Goal: Navigation & Orientation: Find specific page/section

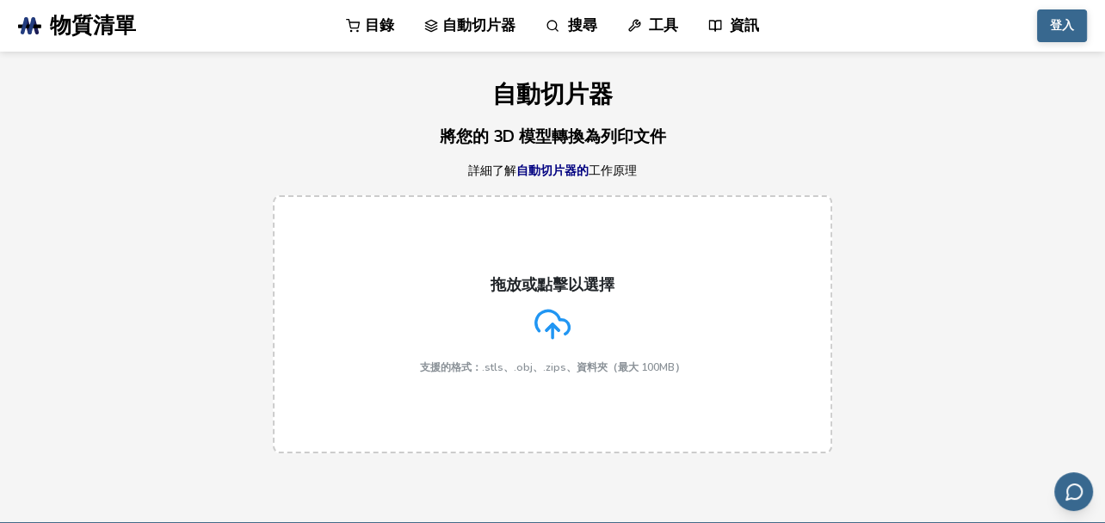
click at [761, 182] on div "拖放或點擊以選擇 支援的格式：.stls、.obj、.zips、資料夾（最大 100MB）" at bounding box center [552, 324] width 1105 height 293
click at [564, 176] on font "自動切片器的" at bounding box center [552, 171] width 72 height 16
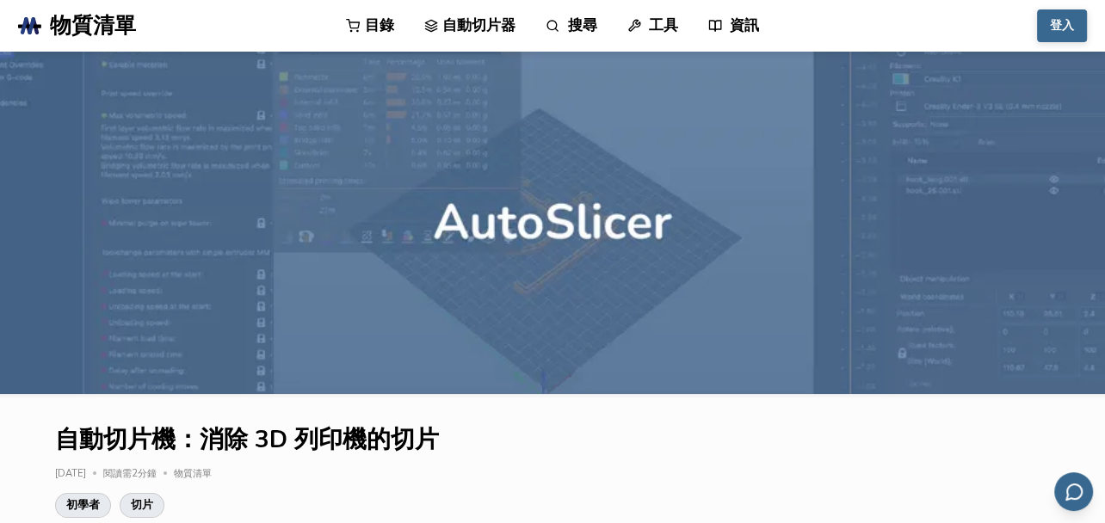
scroll to position [5, 0]
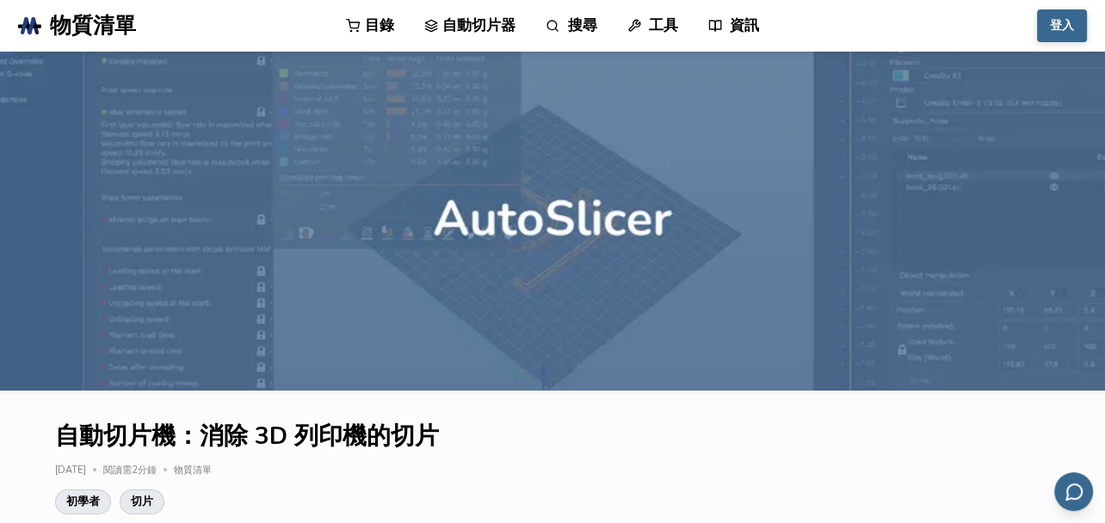
click at [367, 21] on font "目錄" at bounding box center [379, 25] width 29 height 20
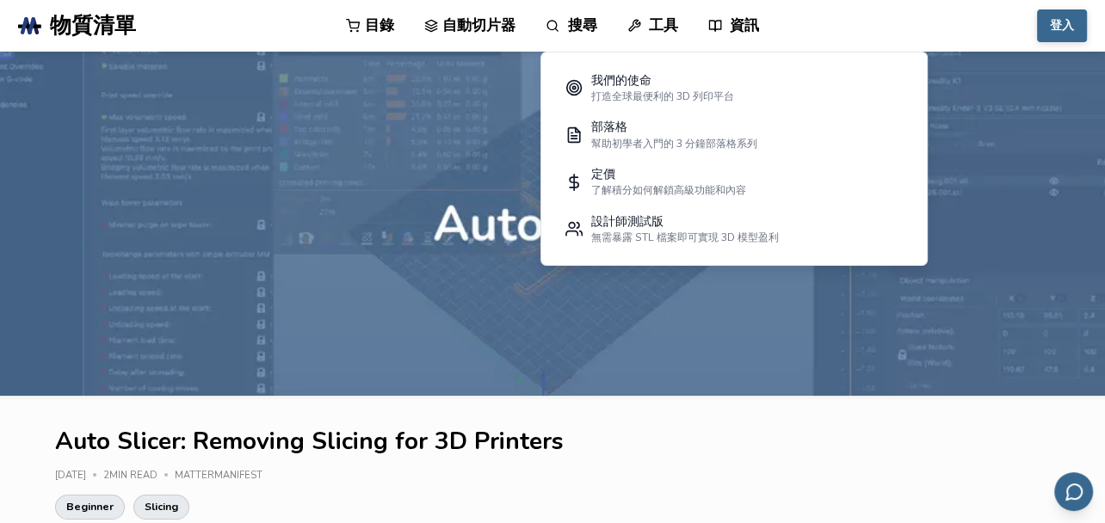
scroll to position [5, 0]
